Goal: Task Accomplishment & Management: Use online tool/utility

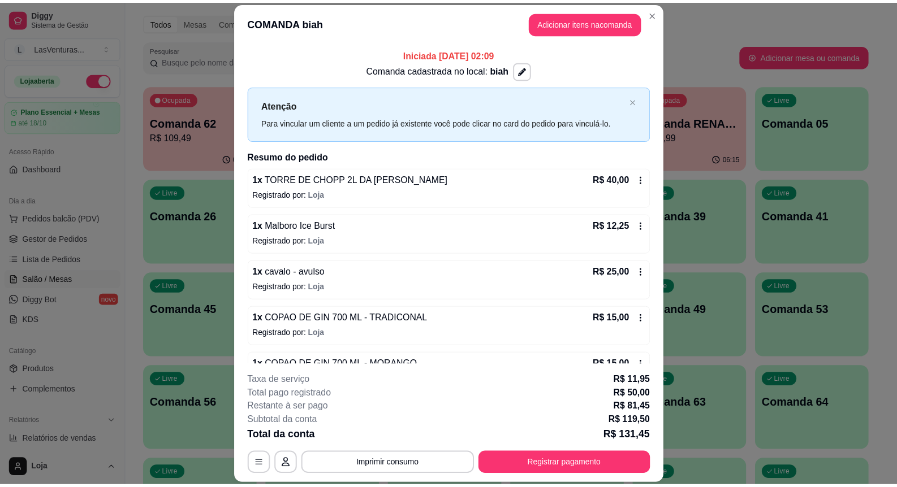
scroll to position [37, 0]
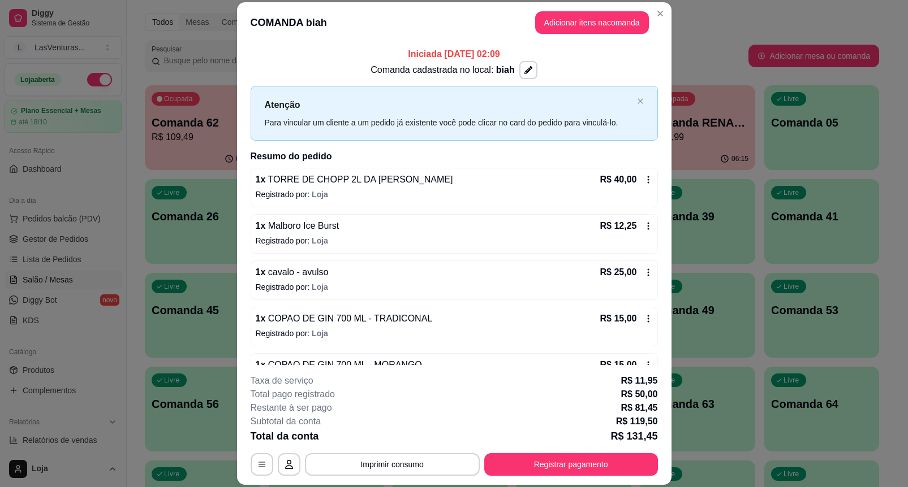
click at [225, 413] on div "Livre Comanda 56" at bounding box center [202, 402] width 115 height 71
click at [455, 451] on html "Diggy Sistema de Gestão L LasVenturas ... Loja aberta Plano Essencial + Mesas a…" at bounding box center [454, 206] width 908 height 487
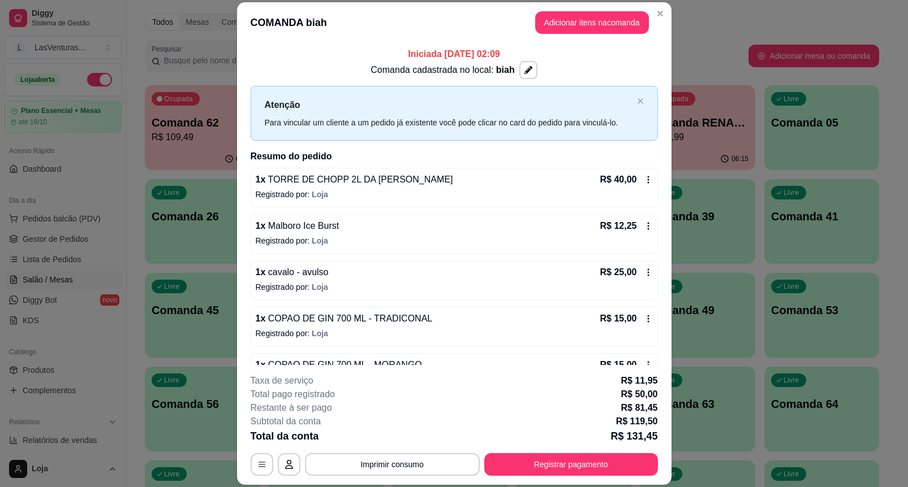
click at [589, 27] on div "Todos Mesas Comandas" at bounding box center [512, 22] width 734 height 18
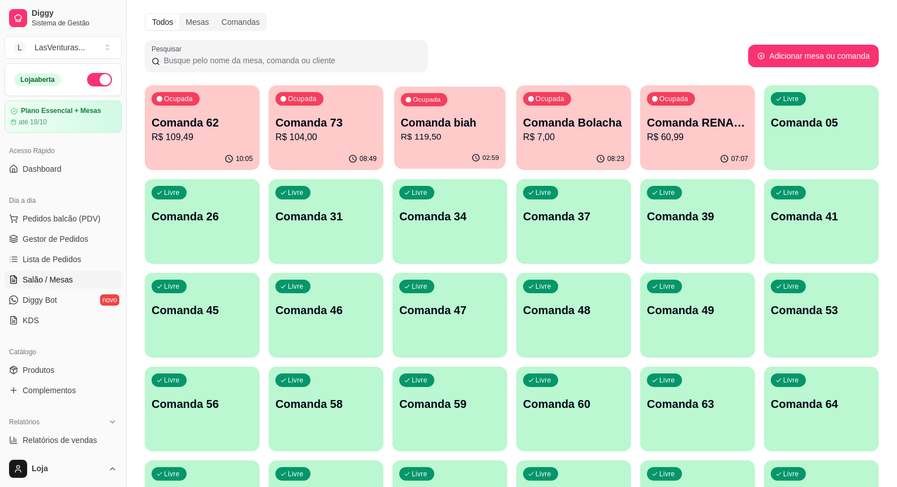
click at [438, 137] on p "R$ 119,50" at bounding box center [450, 137] width 98 height 13
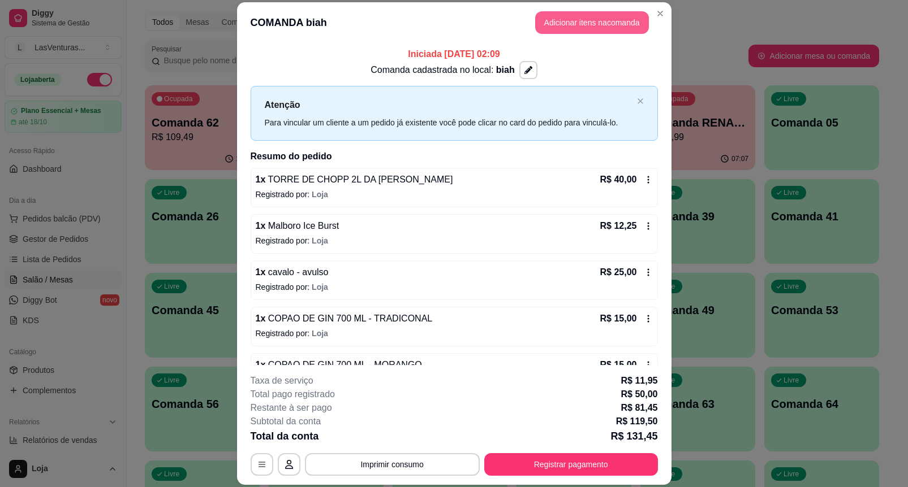
click at [551, 27] on button "Adicionar itens na comanda" at bounding box center [592, 22] width 114 height 23
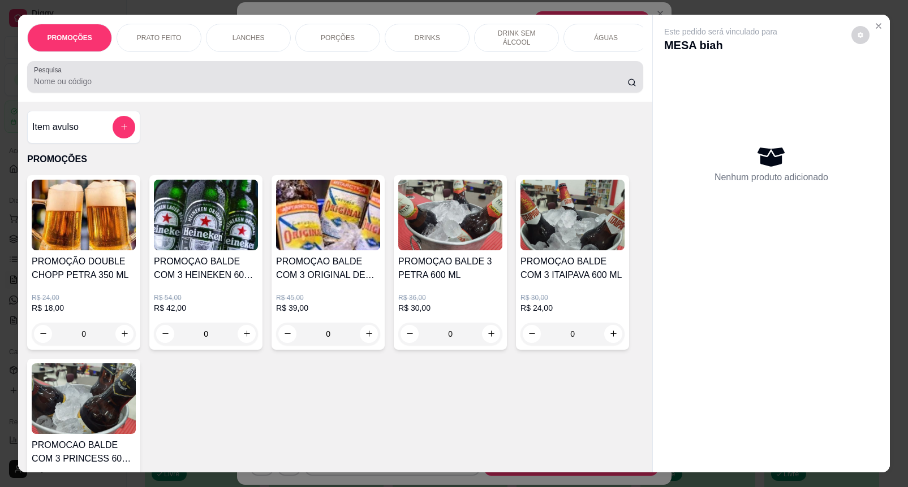
click at [93, 87] on input "Pesquisa" at bounding box center [330, 81] width 593 height 11
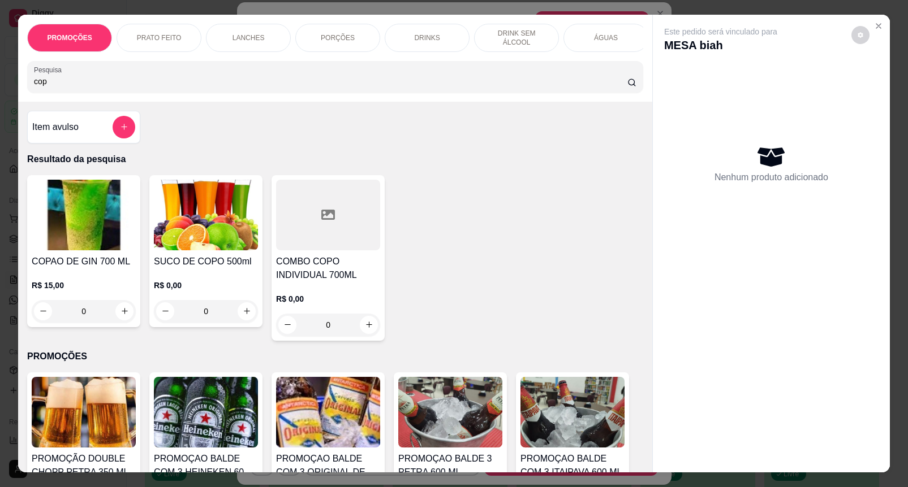
type input "cop"
click at [97, 264] on h4 "COPAO DE GIN 700 ML" at bounding box center [84, 262] width 104 height 14
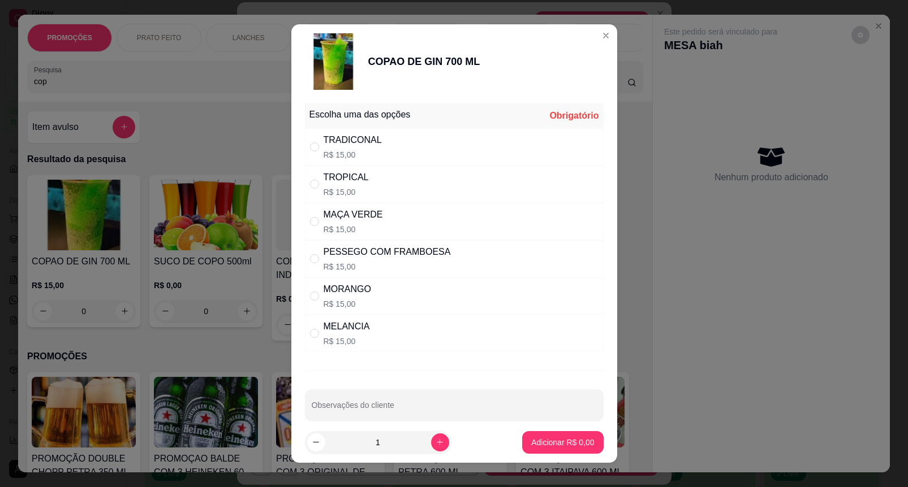
click at [448, 150] on div "TRADICONAL R$ 15,00" at bounding box center [454, 146] width 299 height 37
radio input "true"
click at [586, 446] on button "Adicionar R$ 15,00" at bounding box center [559, 442] width 85 height 23
type input "1"
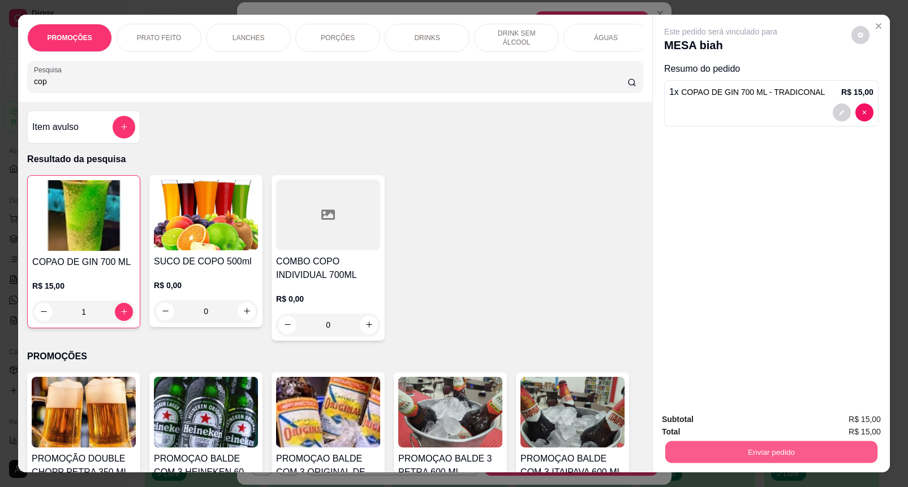
click at [790, 450] on button "Enviar pedido" at bounding box center [771, 453] width 212 height 22
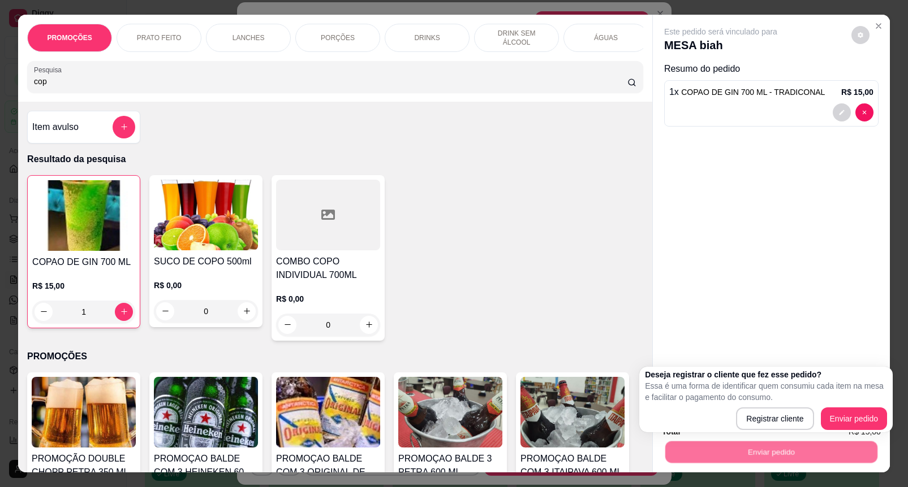
click at [321, 244] on div at bounding box center [328, 215] width 104 height 71
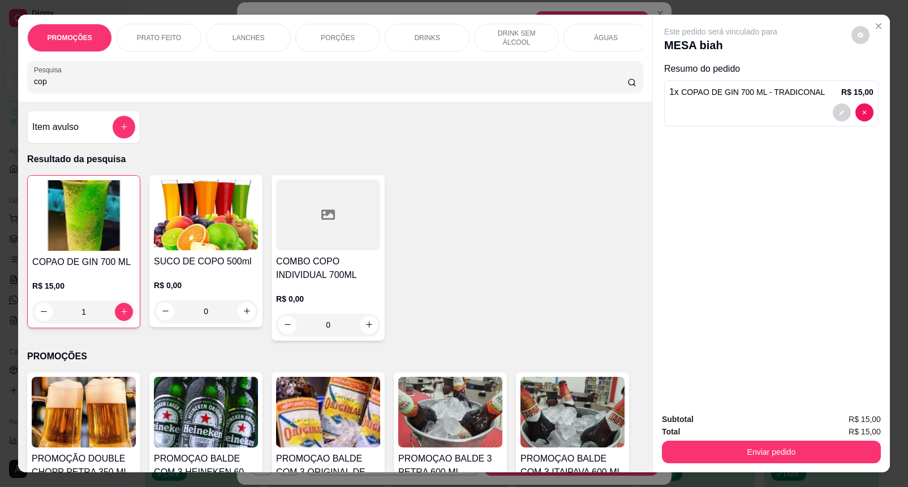
click at [113, 139] on div at bounding box center [124, 127] width 23 height 23
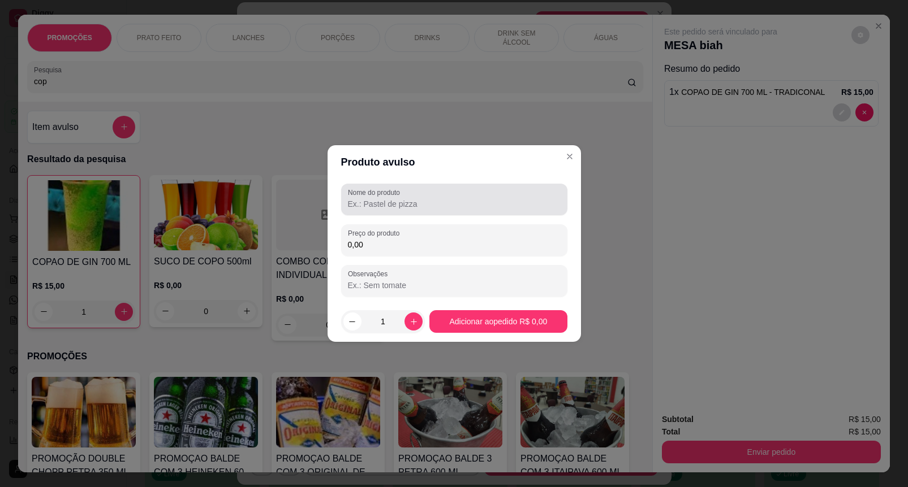
click at [382, 195] on label "Nome do produto" at bounding box center [376, 193] width 56 height 10
click at [382, 198] on input "Nome do produto" at bounding box center [454, 203] width 213 height 11
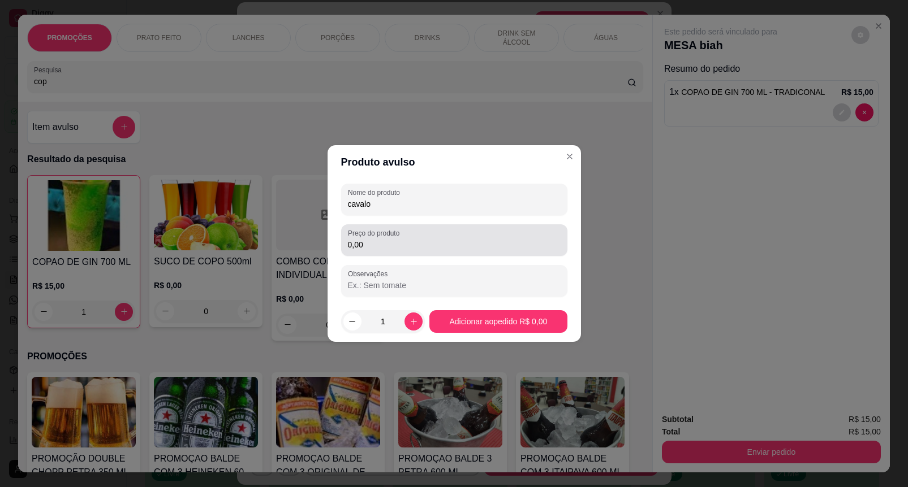
type input "cavalo"
click at [379, 252] on div "0,00" at bounding box center [454, 240] width 213 height 23
type input "25,00"
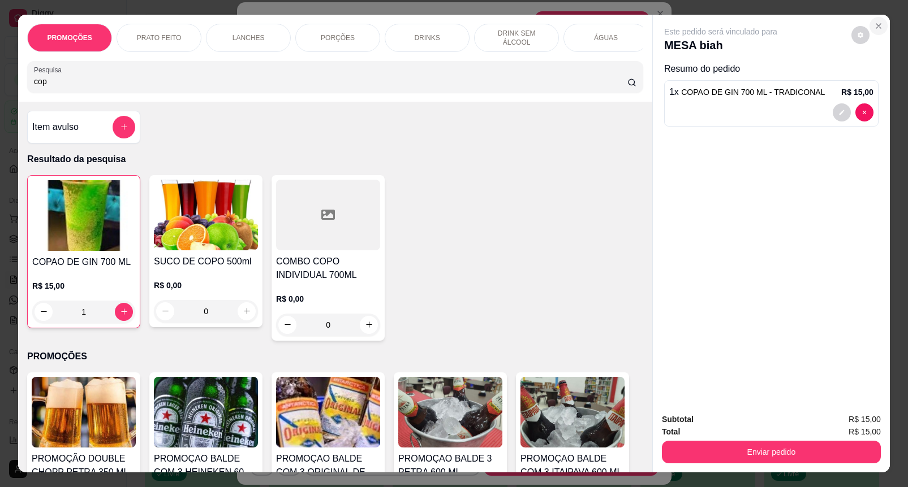
click at [874, 15] on section "PROMOÇÕES PRATO FEITO LANCHES PORÇÕES DRINKS DRINK SEM ÁLCOOL ÁGUAS REFRIGERANT…" at bounding box center [453, 244] width 871 height 458
click at [874, 21] on icon "Close" at bounding box center [878, 25] width 9 height 9
